Goal: Task Accomplishment & Management: Manage account settings

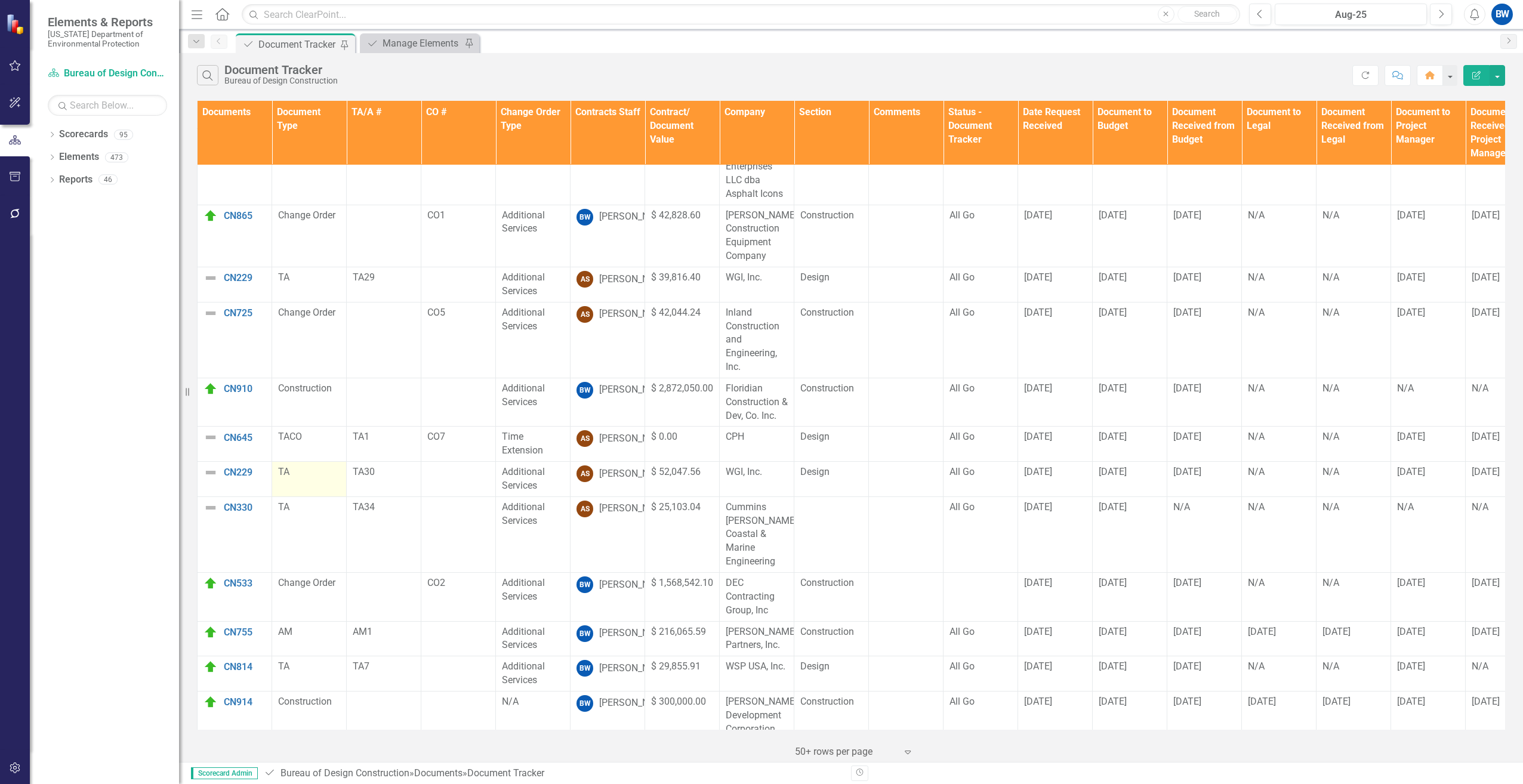
scroll to position [55, 0]
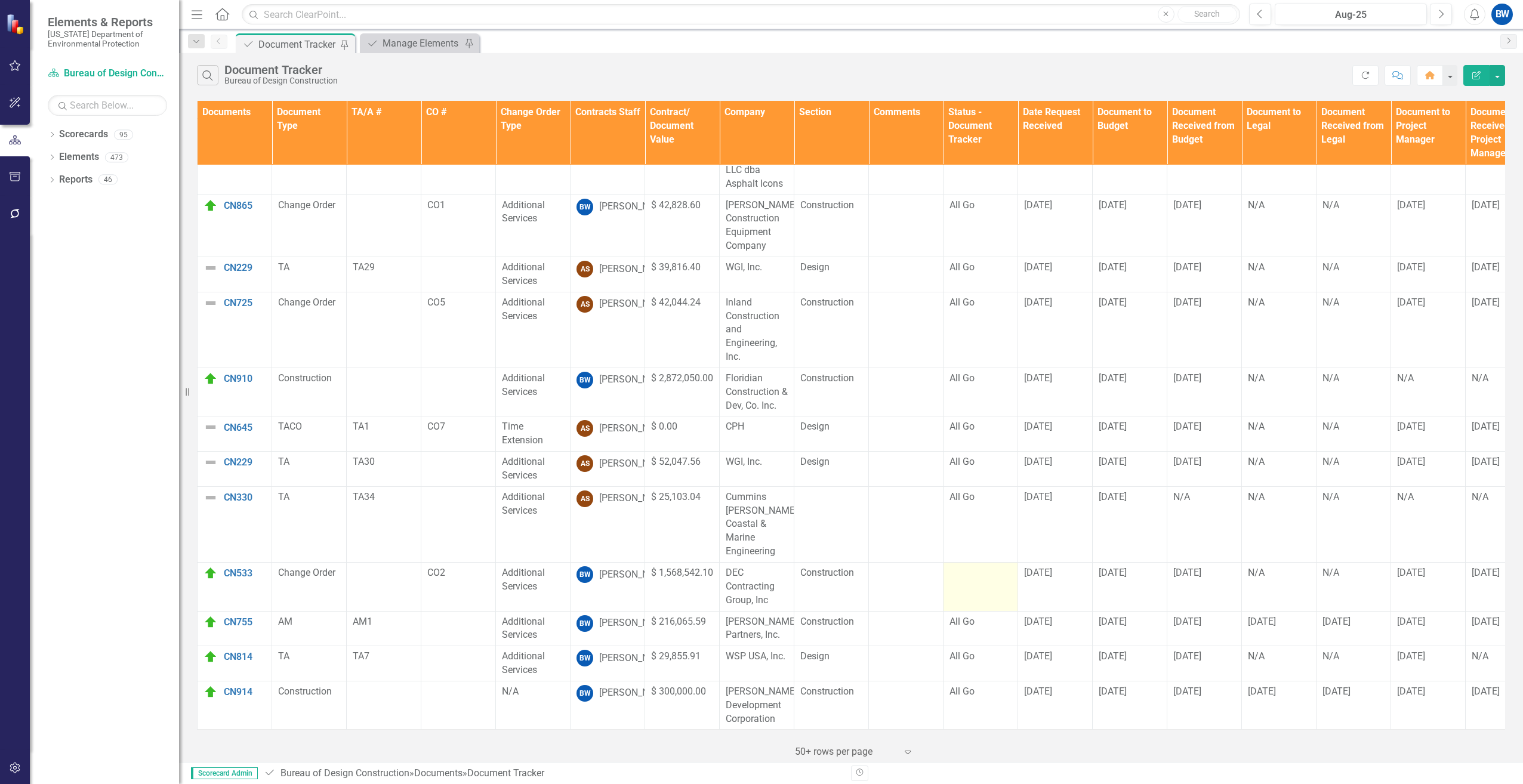
click at [1001, 566] on div at bounding box center [980, 573] width 62 height 14
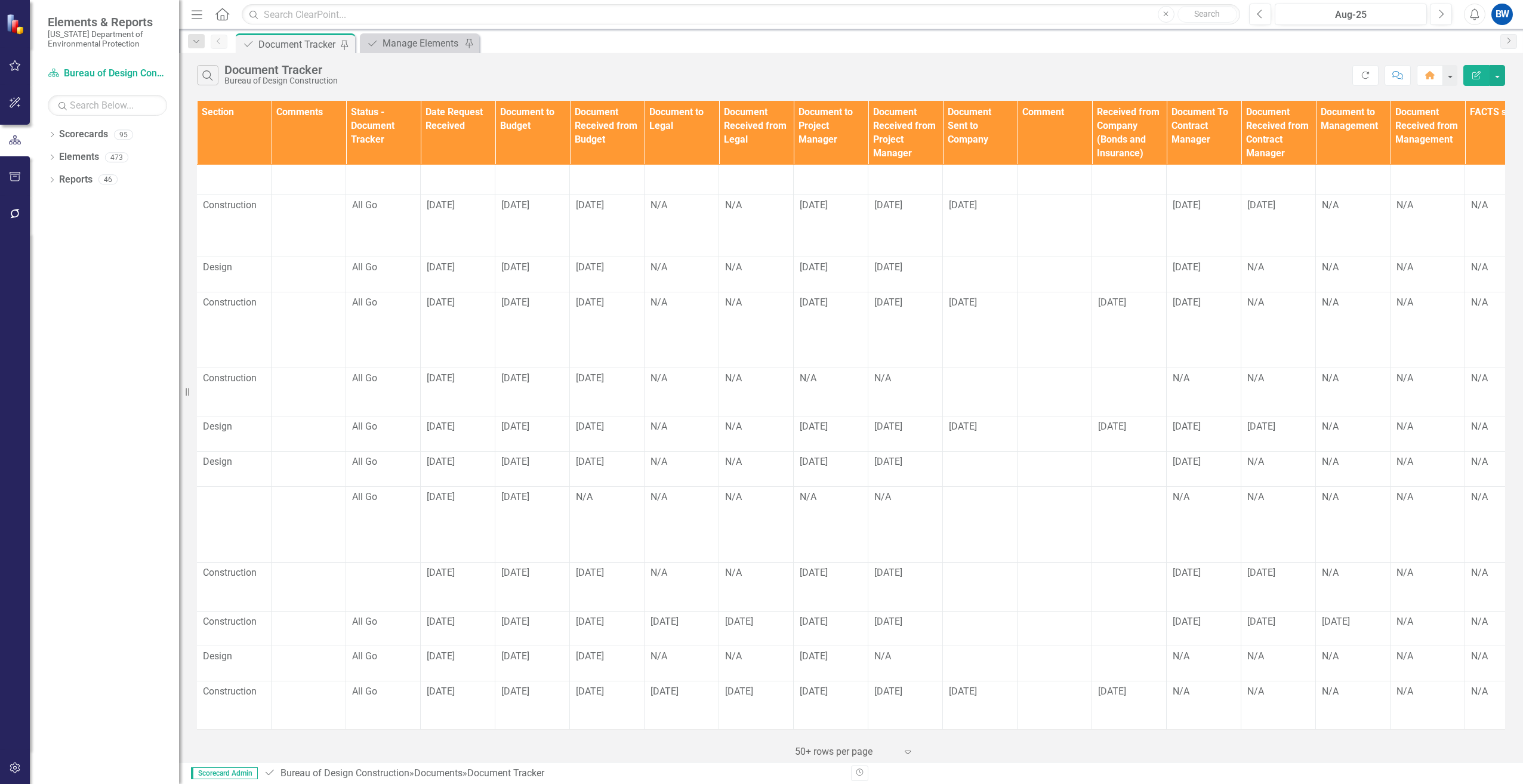
scroll to position [55, 610]
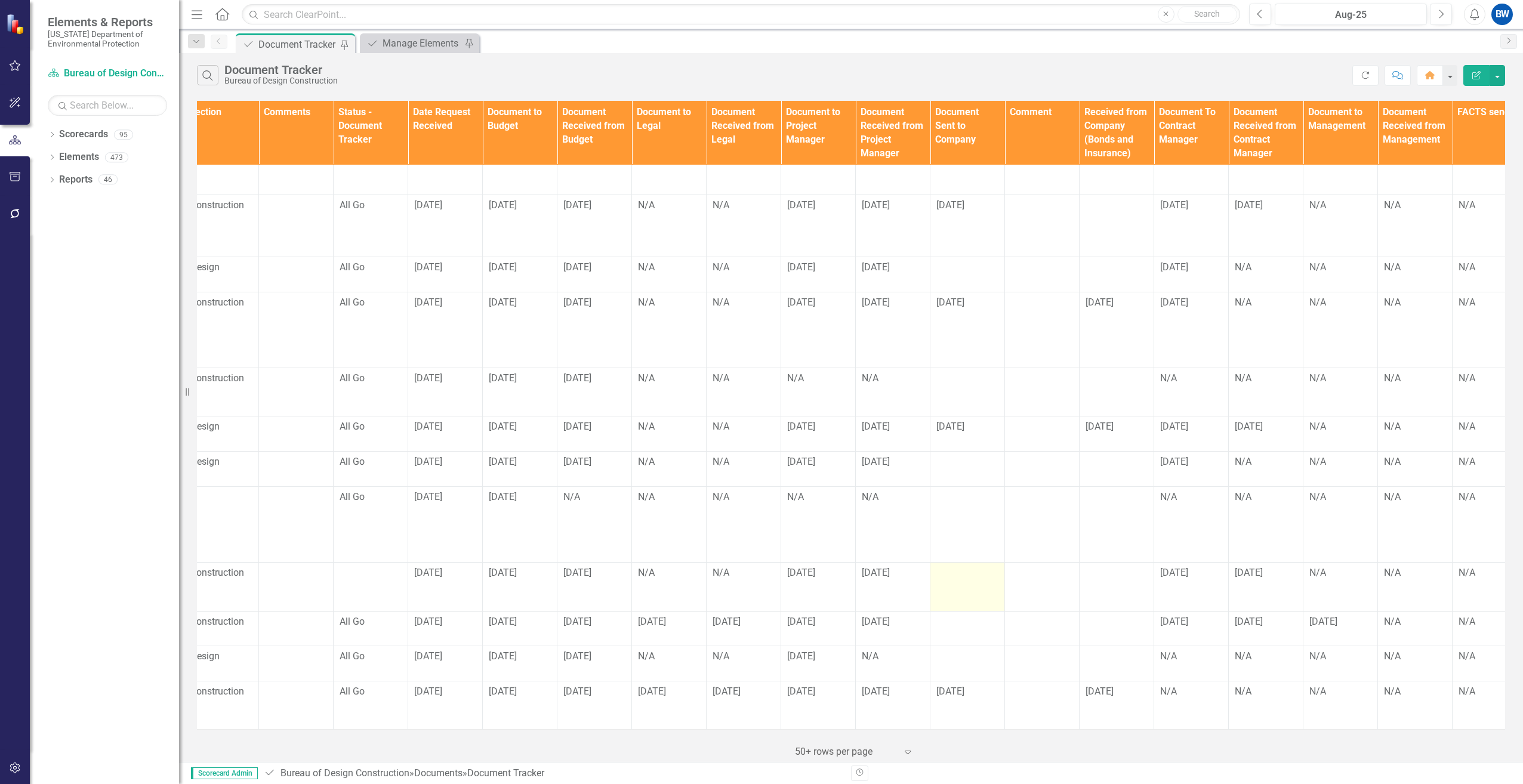
click at [957, 569] on div at bounding box center [967, 573] width 62 height 14
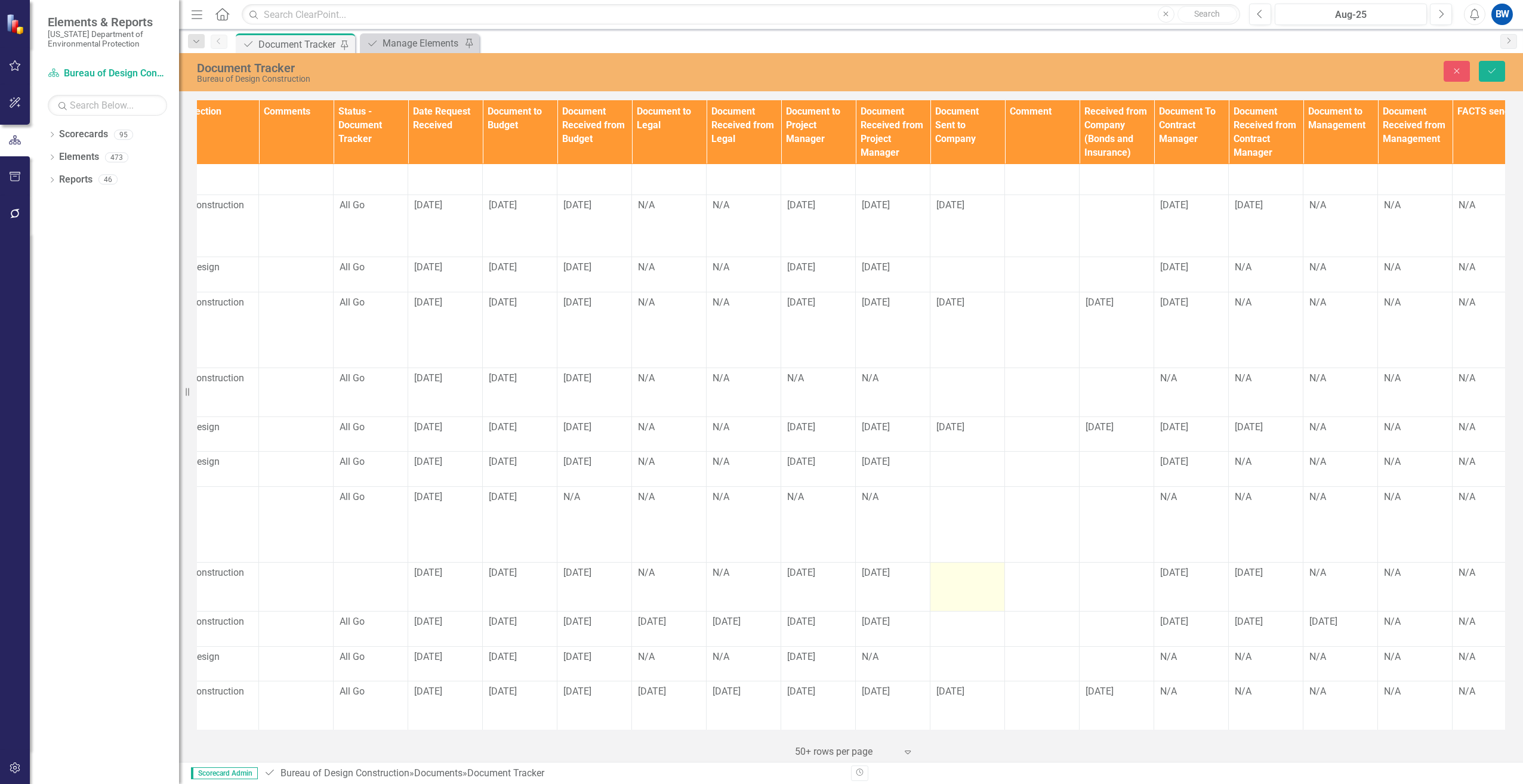
scroll to position [55, 610]
click at [957, 569] on input "text" at bounding box center [967, 576] width 62 height 22
type input "[DATE]"
click at [1069, 568] on div at bounding box center [1042, 573] width 62 height 14
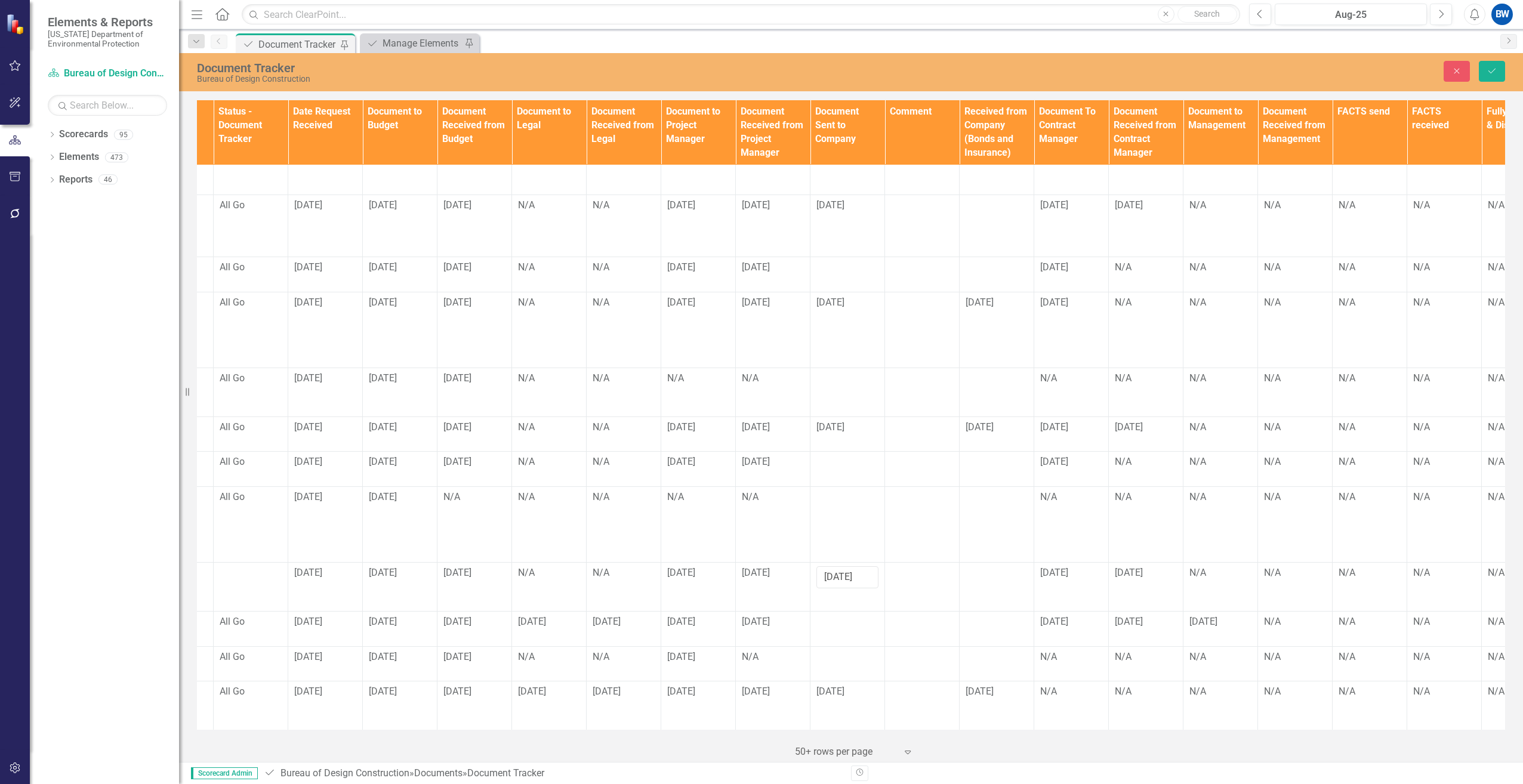
scroll to position [55, 769]
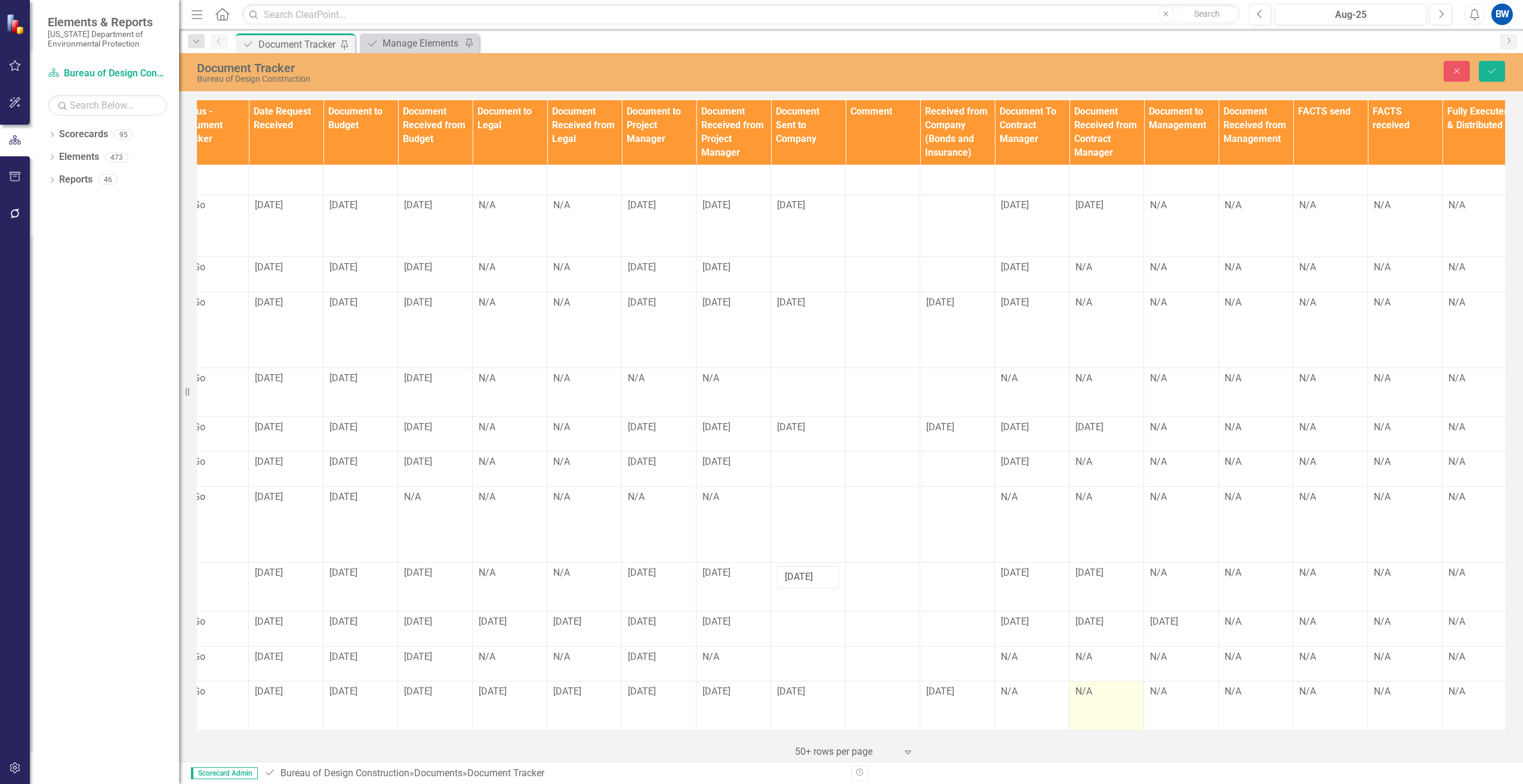
click at [1135, 720] on td "N/A" at bounding box center [1107, 705] width 75 height 49
click at [1167, 566] on div "N/A" at bounding box center [1181, 572] width 62 height 14
click at [1161, 566] on div "N/A" at bounding box center [1181, 572] width 62 height 14
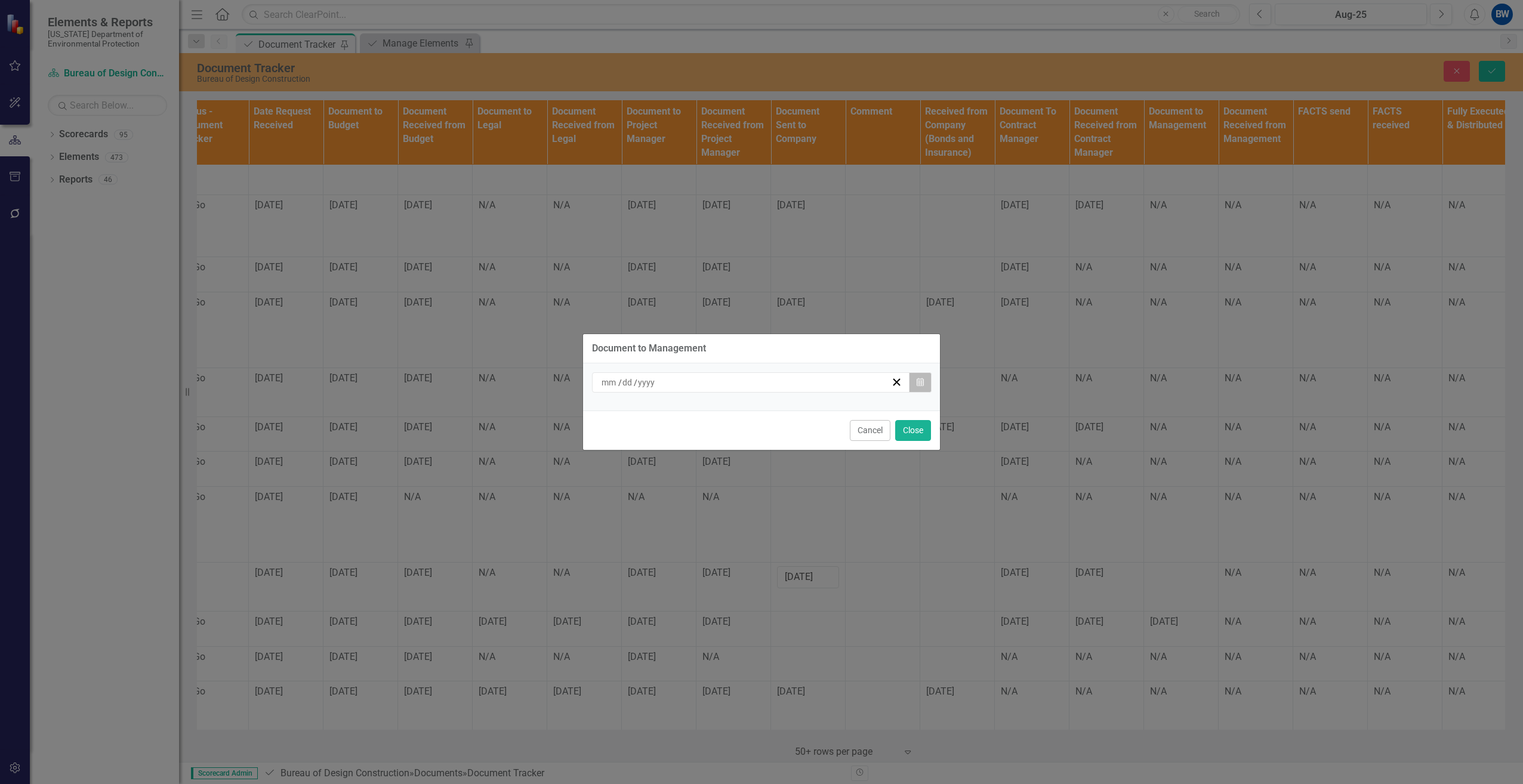
click at [923, 384] on icon "Calendar" at bounding box center [920, 382] width 7 height 9
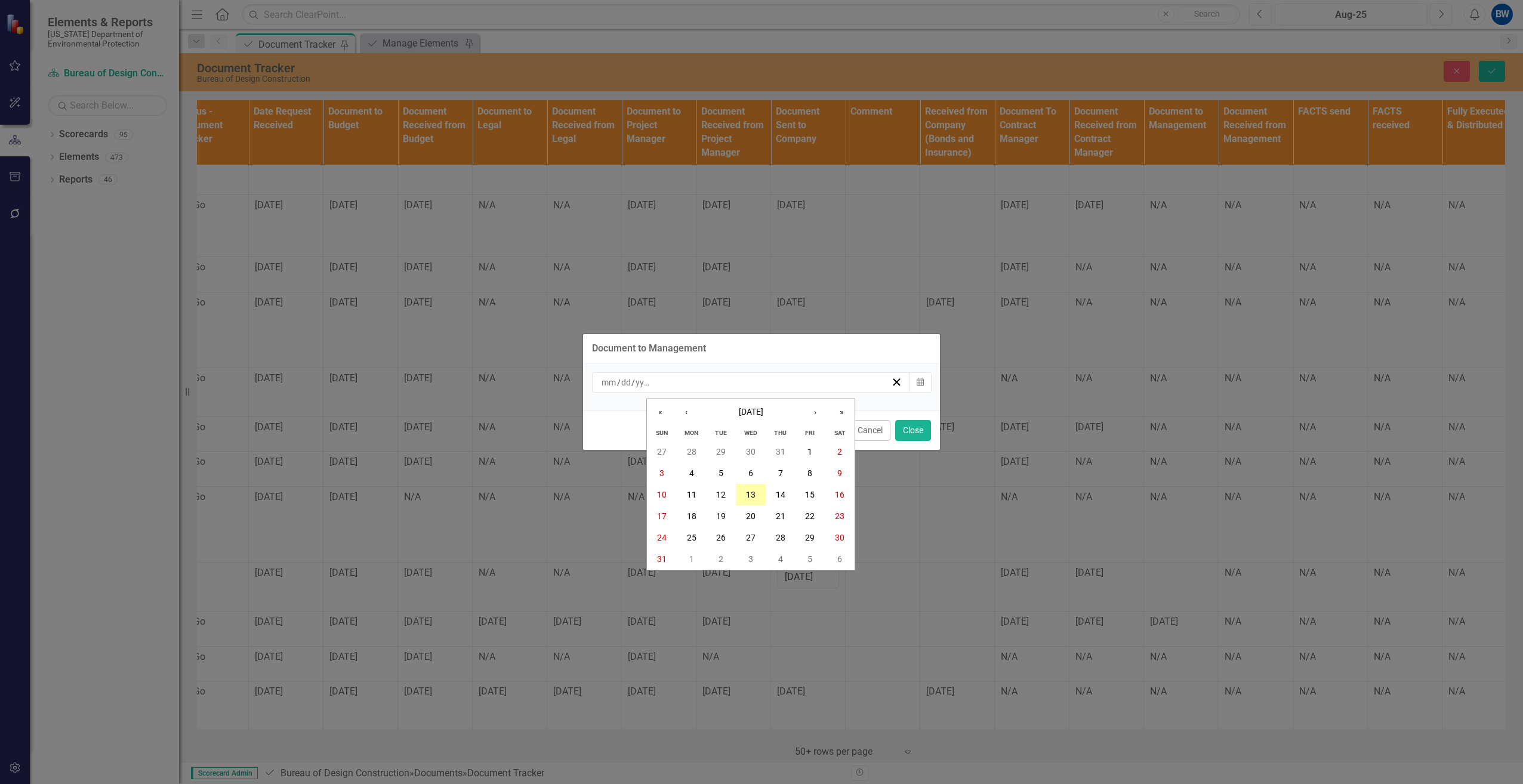
click at [754, 488] on button "13" at bounding box center [751, 495] width 30 height 21
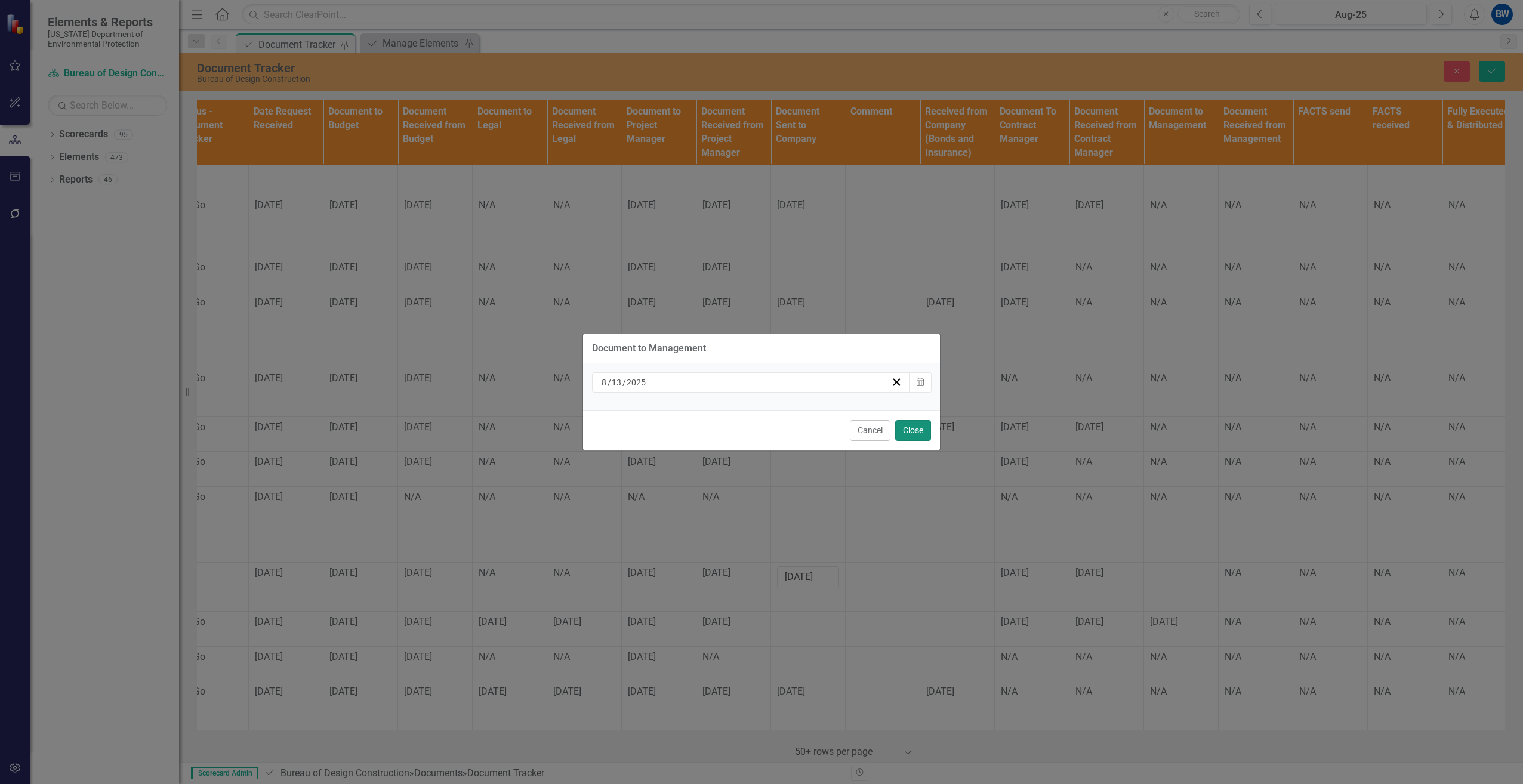
click at [909, 430] on button "Close" at bounding box center [913, 430] width 36 height 21
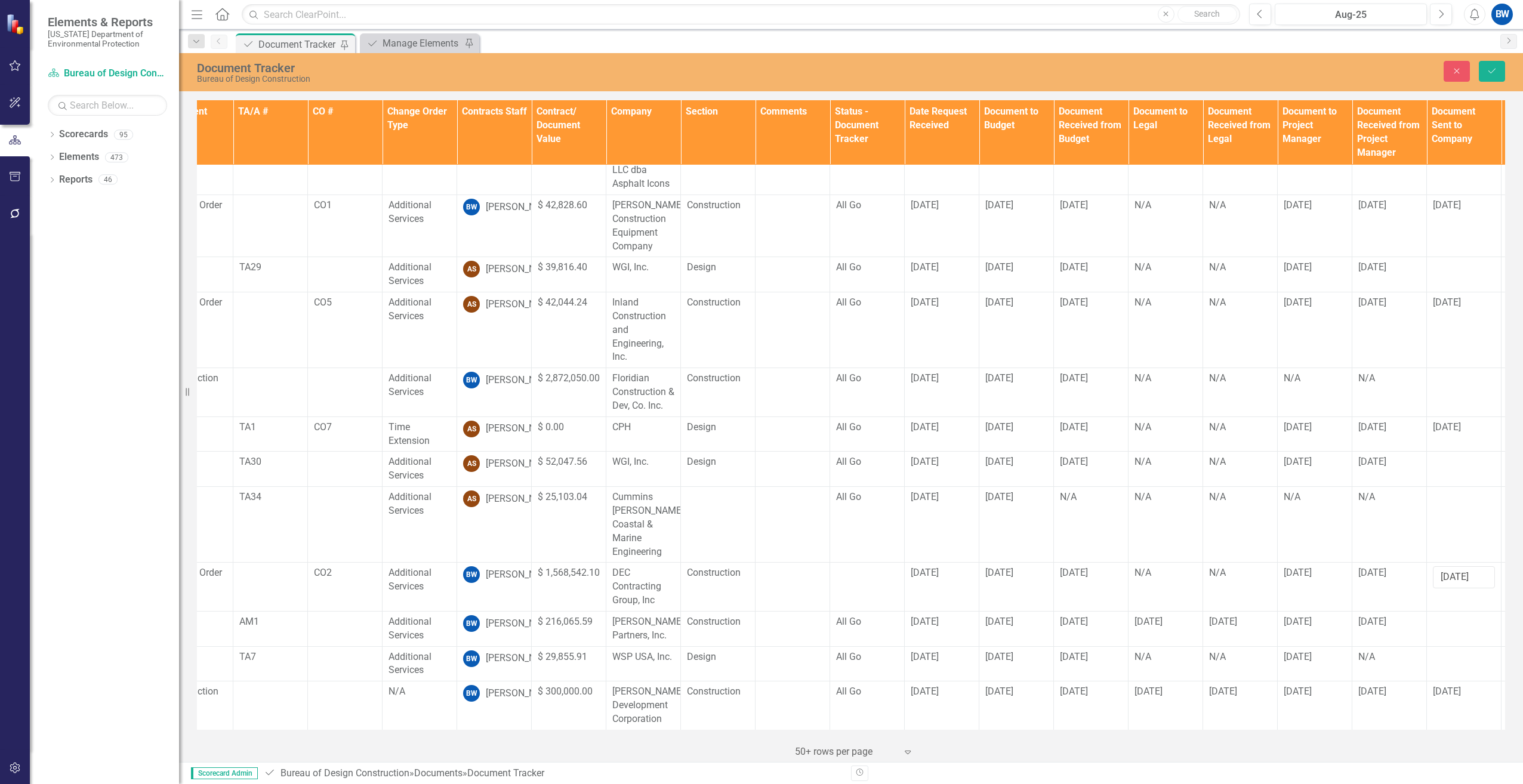
scroll to position [55, 0]
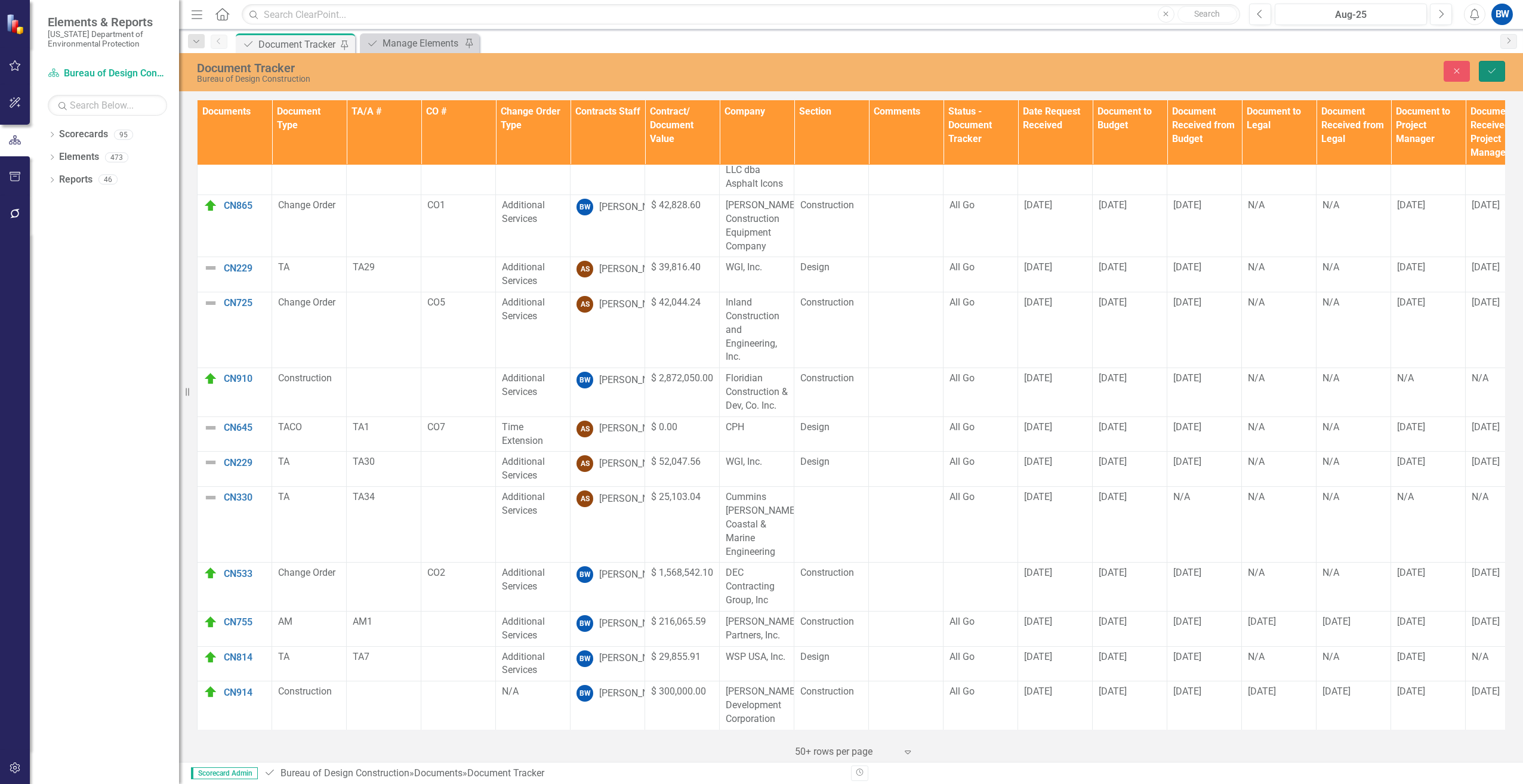
click at [1493, 74] on icon "Save" at bounding box center [1491, 71] width 11 height 9
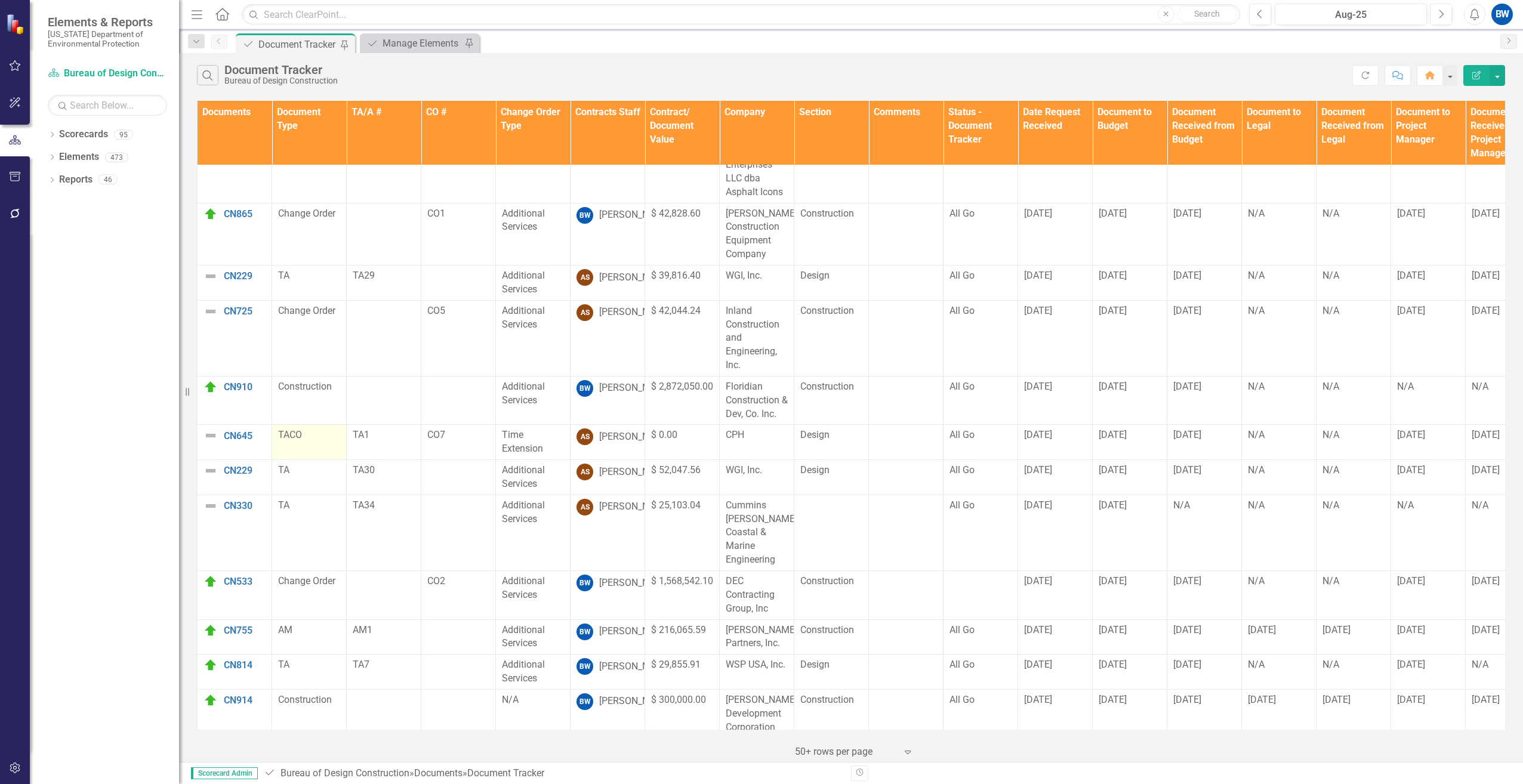
scroll to position [55, 0]
